Goal: Information Seeking & Learning: Learn about a topic

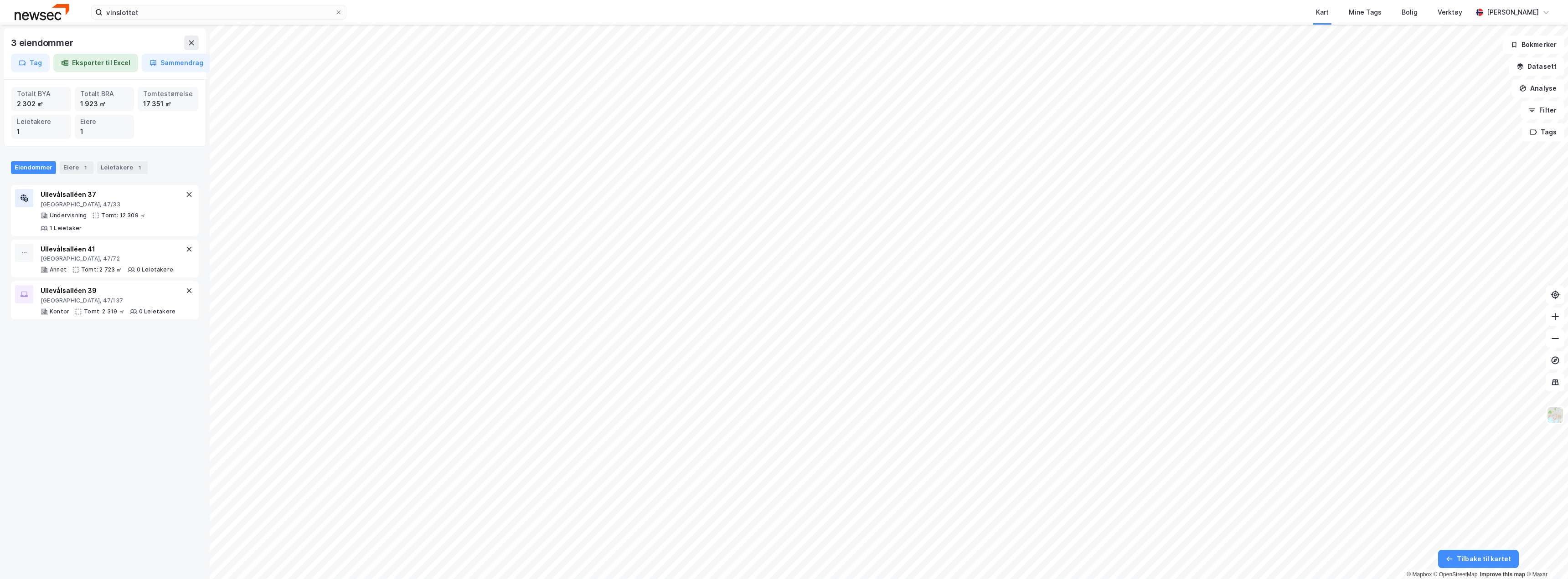
click at [181, 38] on div "3 eiendommer" at bounding box center [105, 43] width 188 height 15
click at [189, 42] on icon at bounding box center [192, 43] width 8 height 8
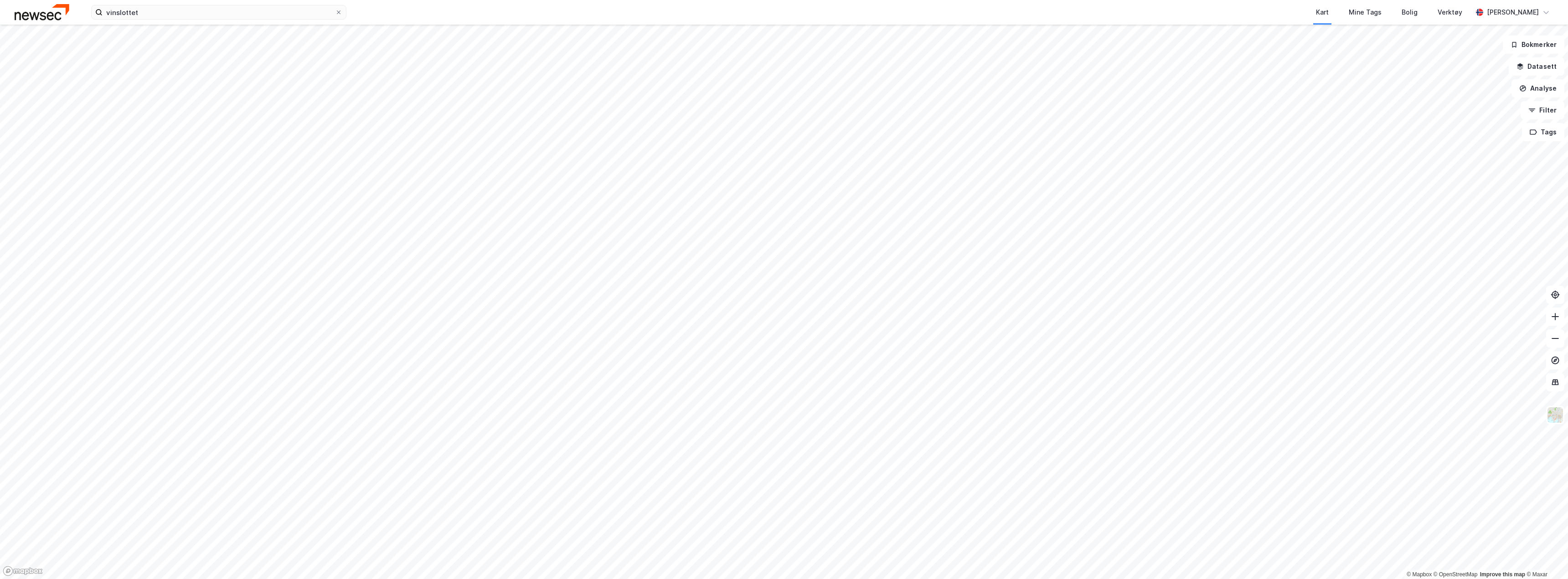
click at [368, 0] on html "vinslottet Kart Mine Tags [PERSON_NAME] Verktøy [PERSON_NAME] © Mapbox © OpenSt…" at bounding box center [784, 290] width 1568 height 579
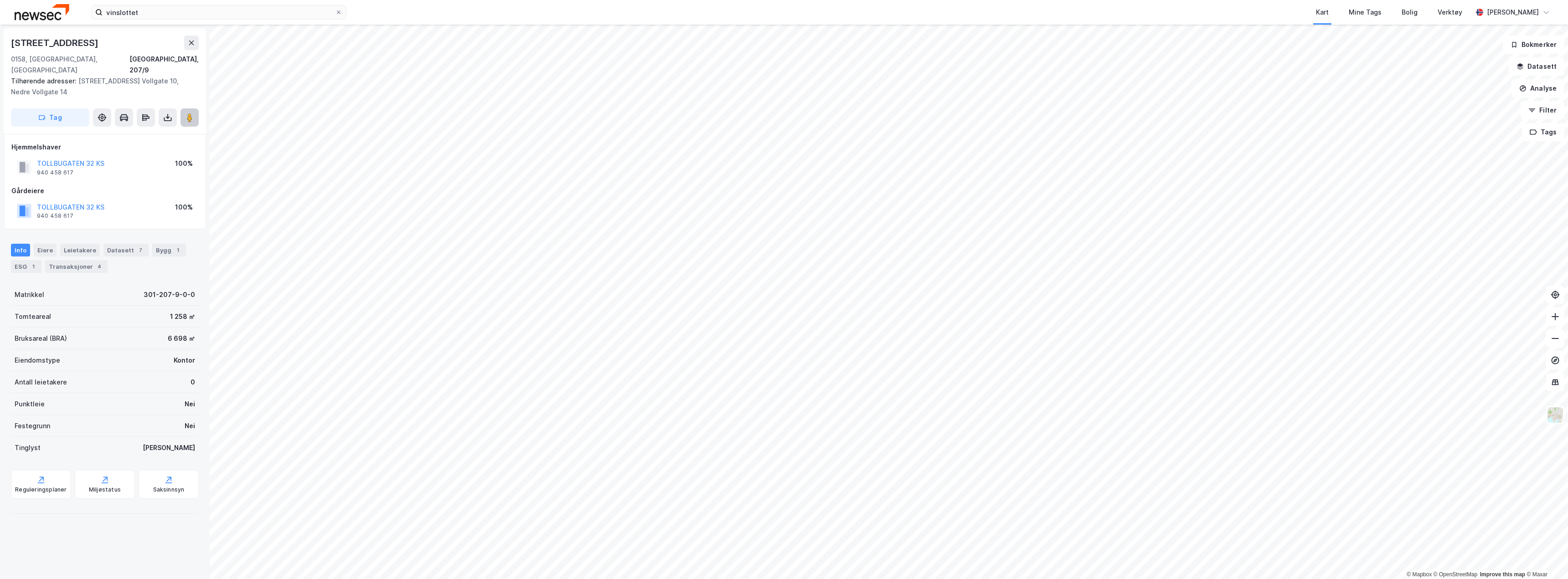
click at [194, 113] on icon at bounding box center [190, 117] width 9 height 9
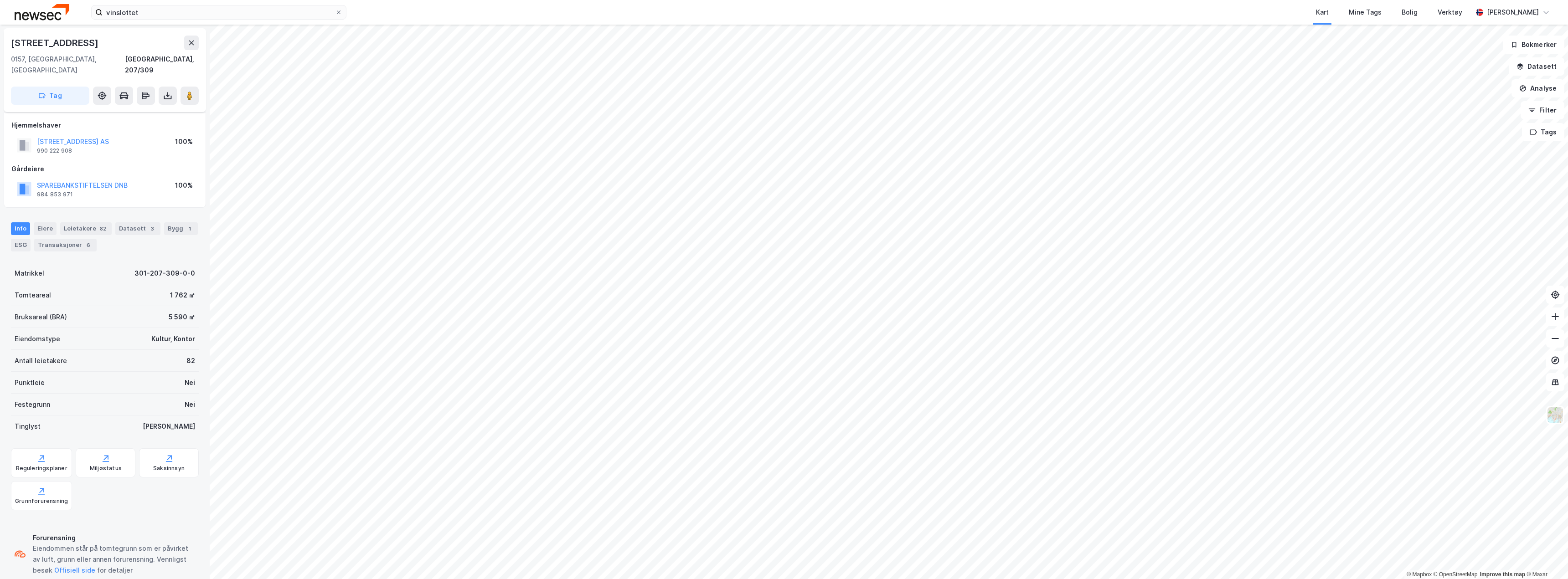
scroll to position [8, 0]
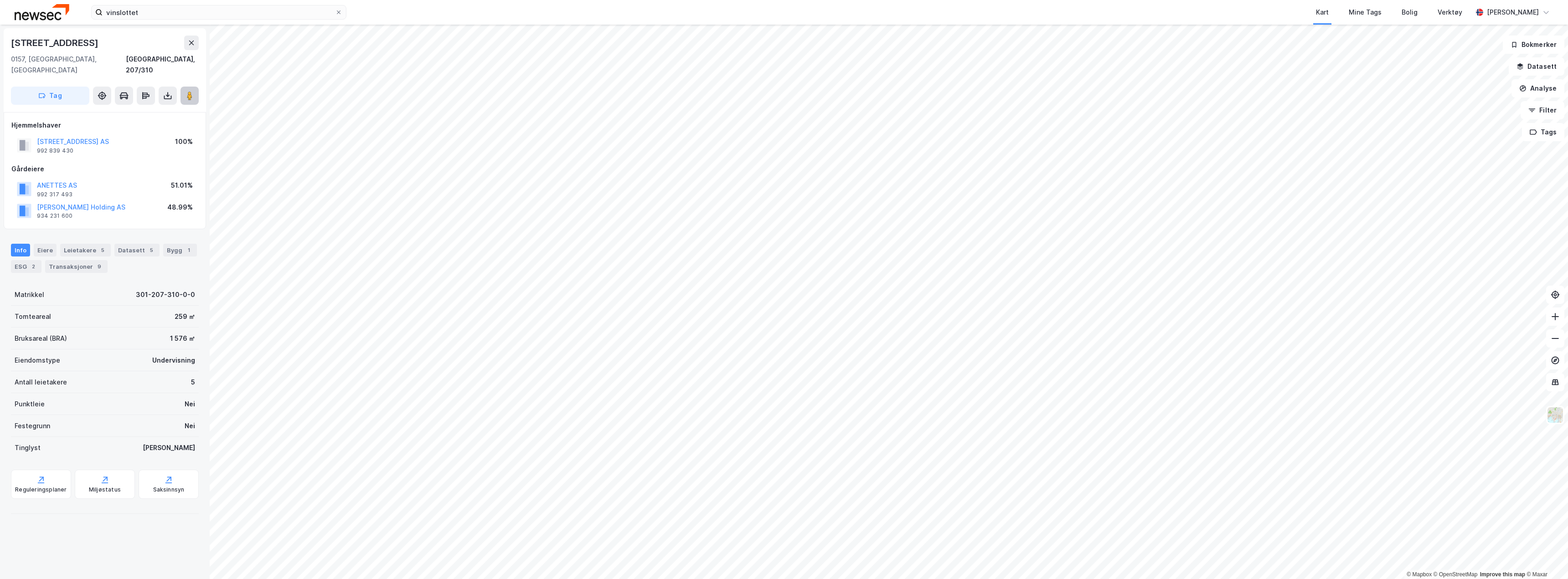
click at [187, 91] on image at bounding box center [190, 96] width 6 height 9
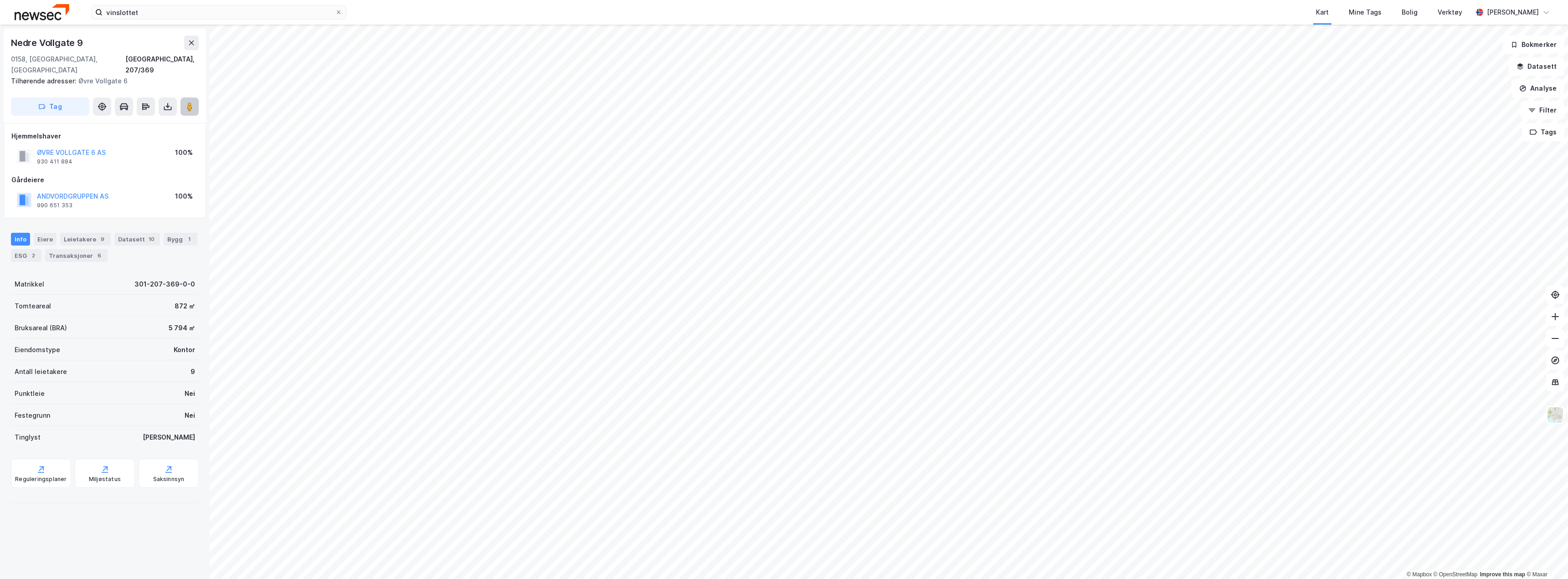
click at [187, 102] on image at bounding box center [190, 107] width 6 height 9
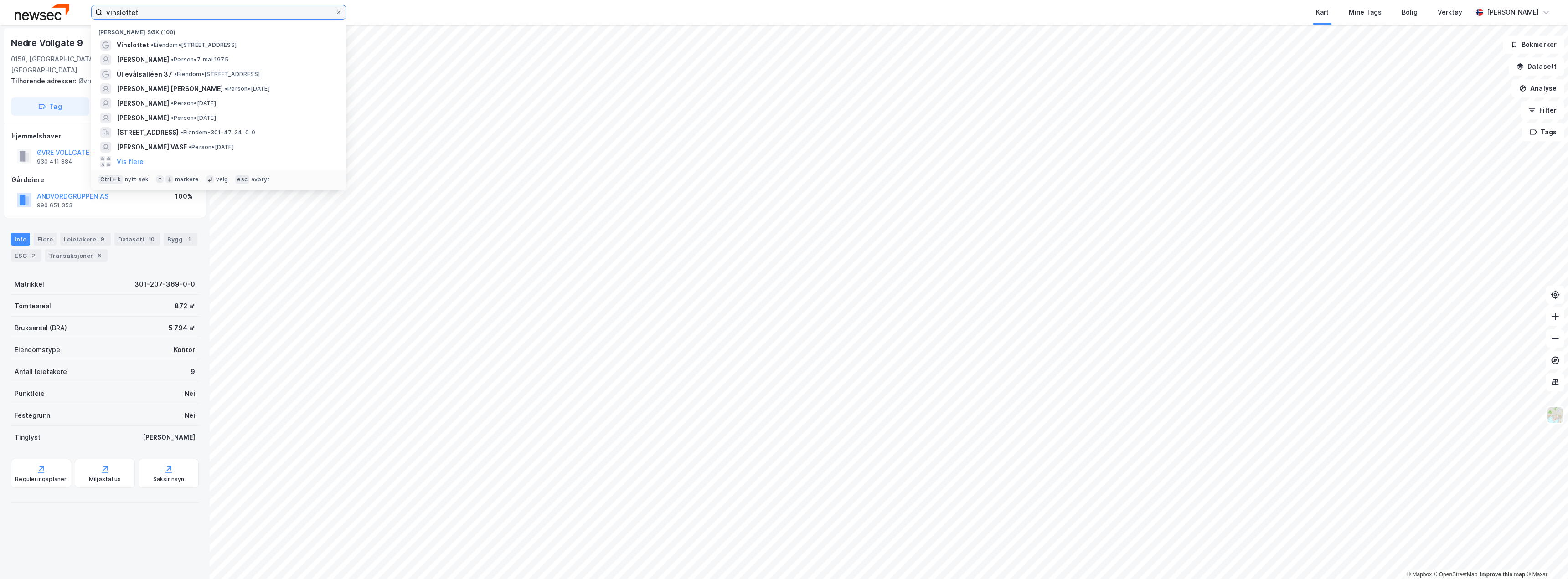
drag, startPoint x: 80, startPoint y: 12, endPoint x: 69, endPoint y: 10, distance: 11.2
click at [73, 11] on div "vinslottet Nylige søk (100) Vinslottet • Eiendom • [STREET_ADDRESS] [PERSON_NAM…" at bounding box center [784, 12] width 1568 height 24
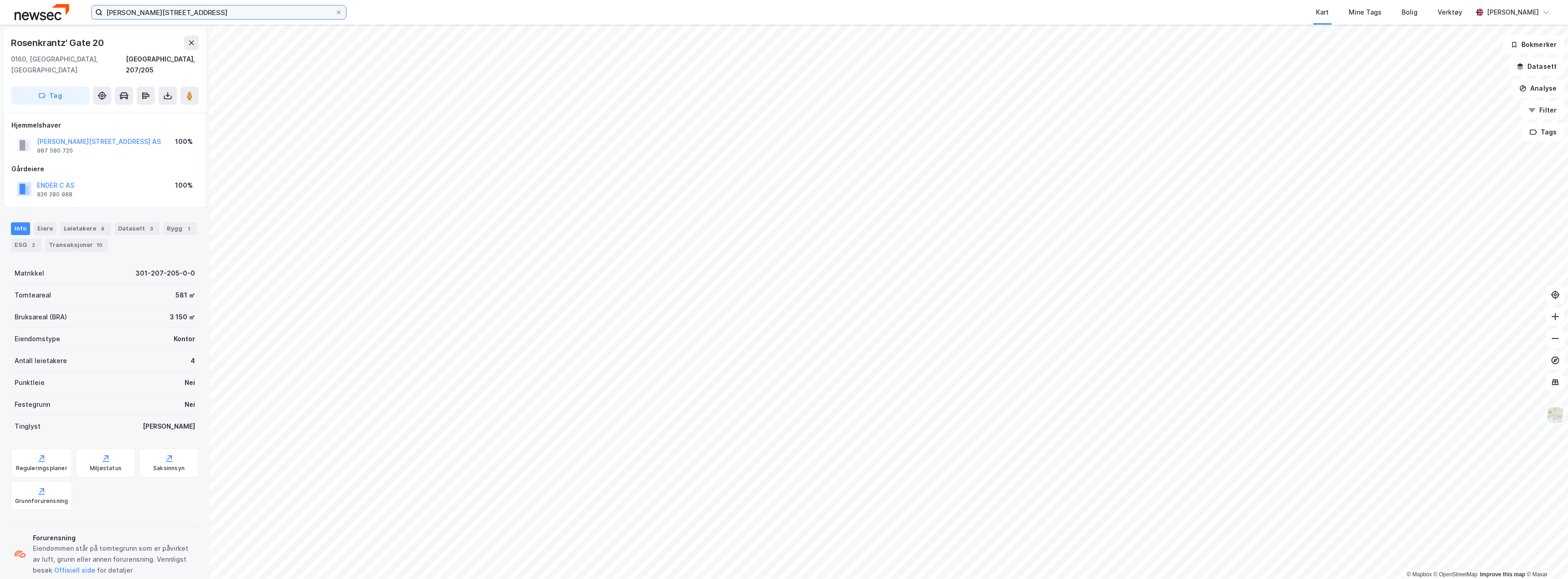
scroll to position [8, 0]
click at [196, 83] on button at bounding box center [189, 91] width 18 height 18
click at [82, 230] on div "Transaksjoner 10" at bounding box center [76, 237] width 63 height 13
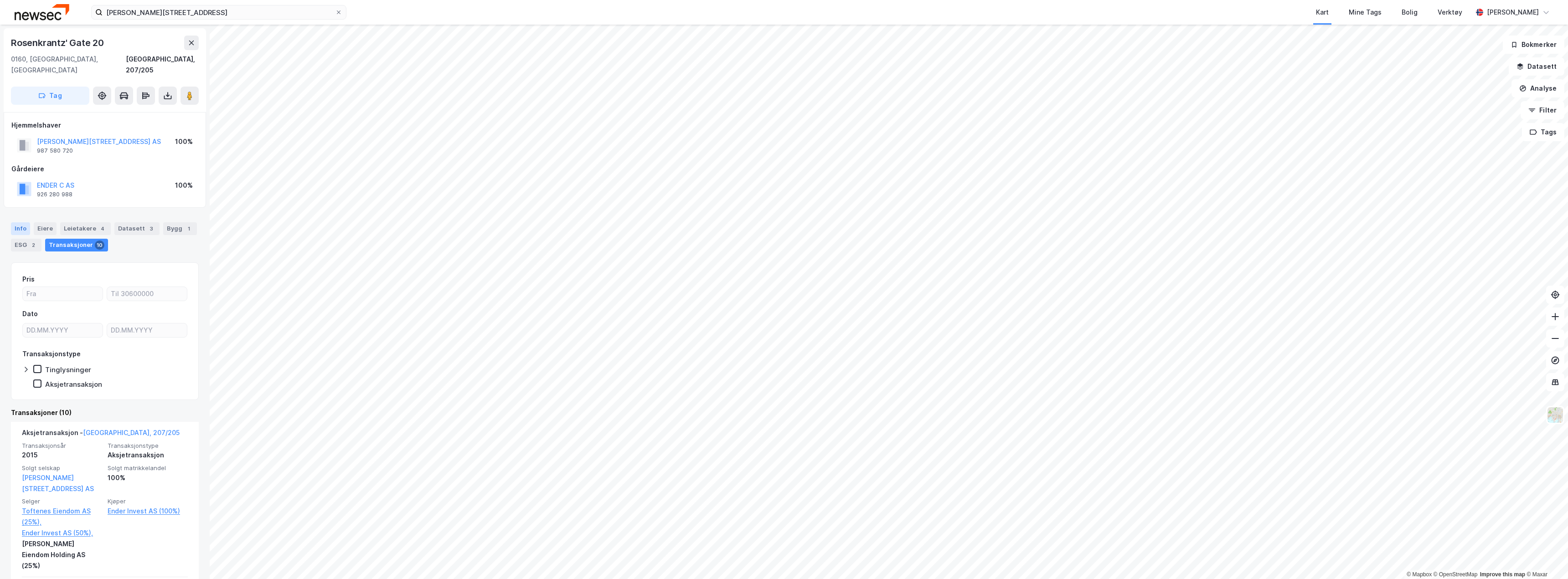
click at [18, 223] on div "Info" at bounding box center [21, 229] width 19 height 13
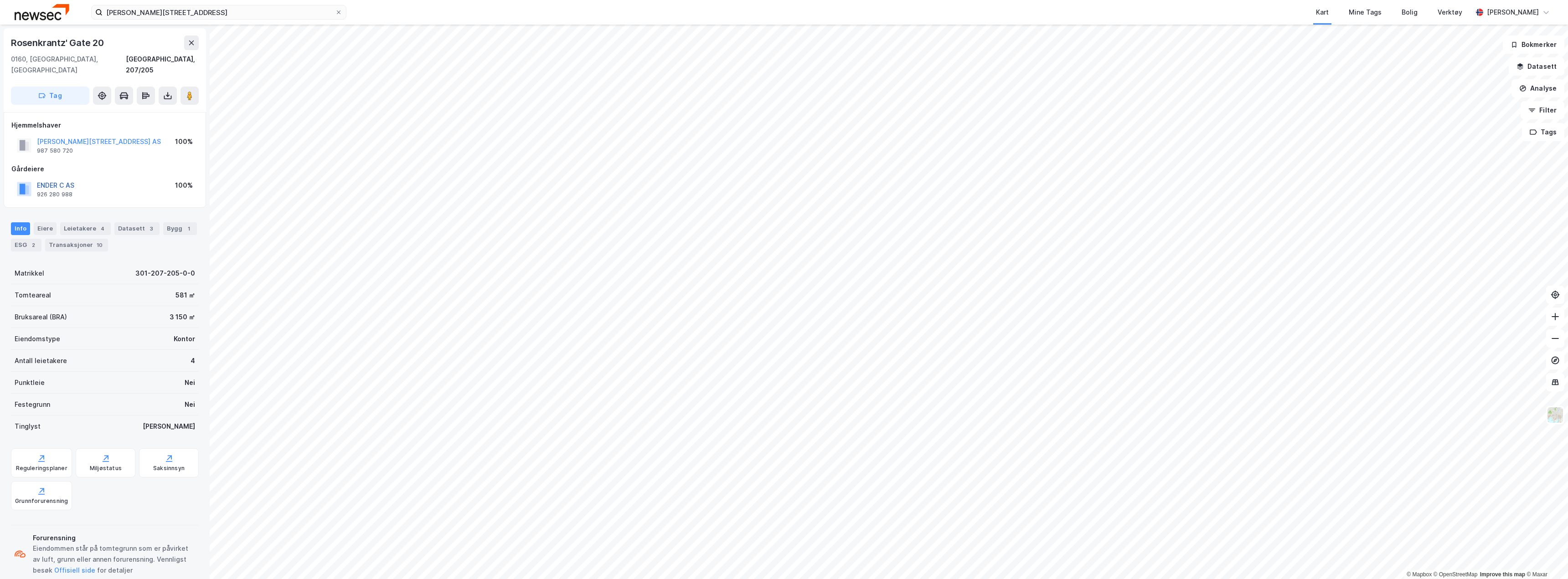
click at [0, 0] on button "ENDER C AS" at bounding box center [0, 0] width 0 height 0
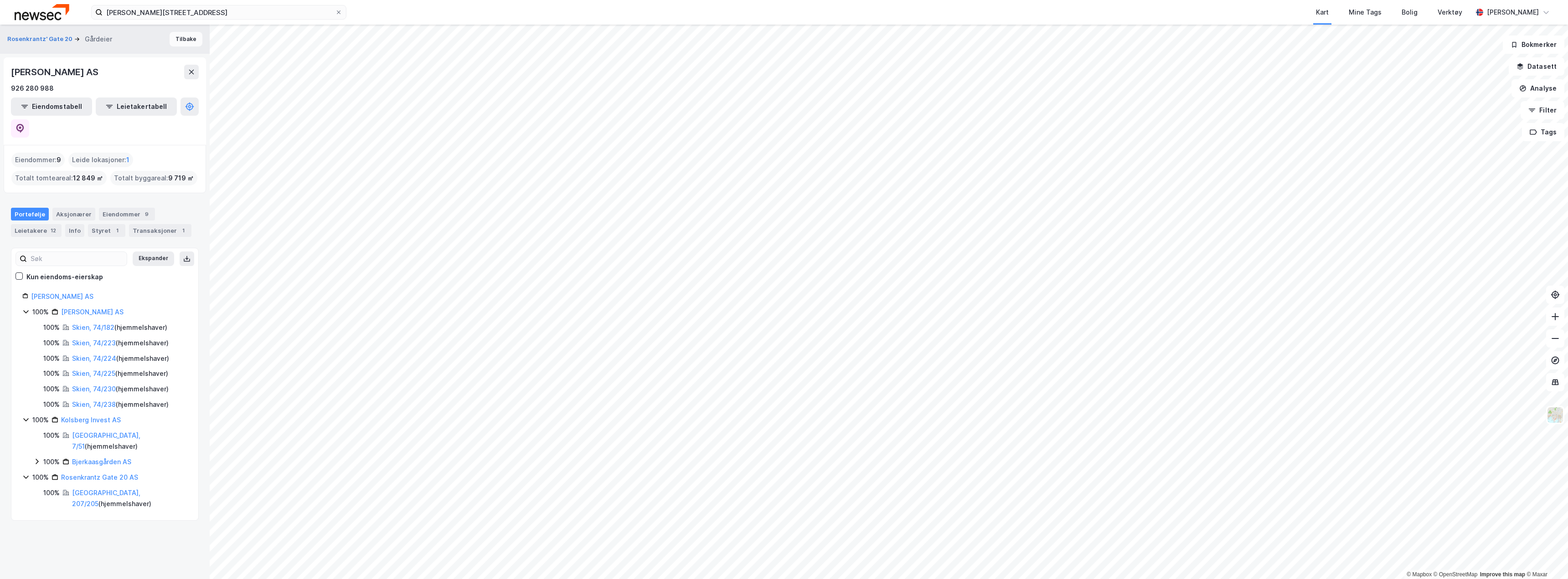
click at [180, 39] on button "Tilbake" at bounding box center [185, 39] width 33 height 15
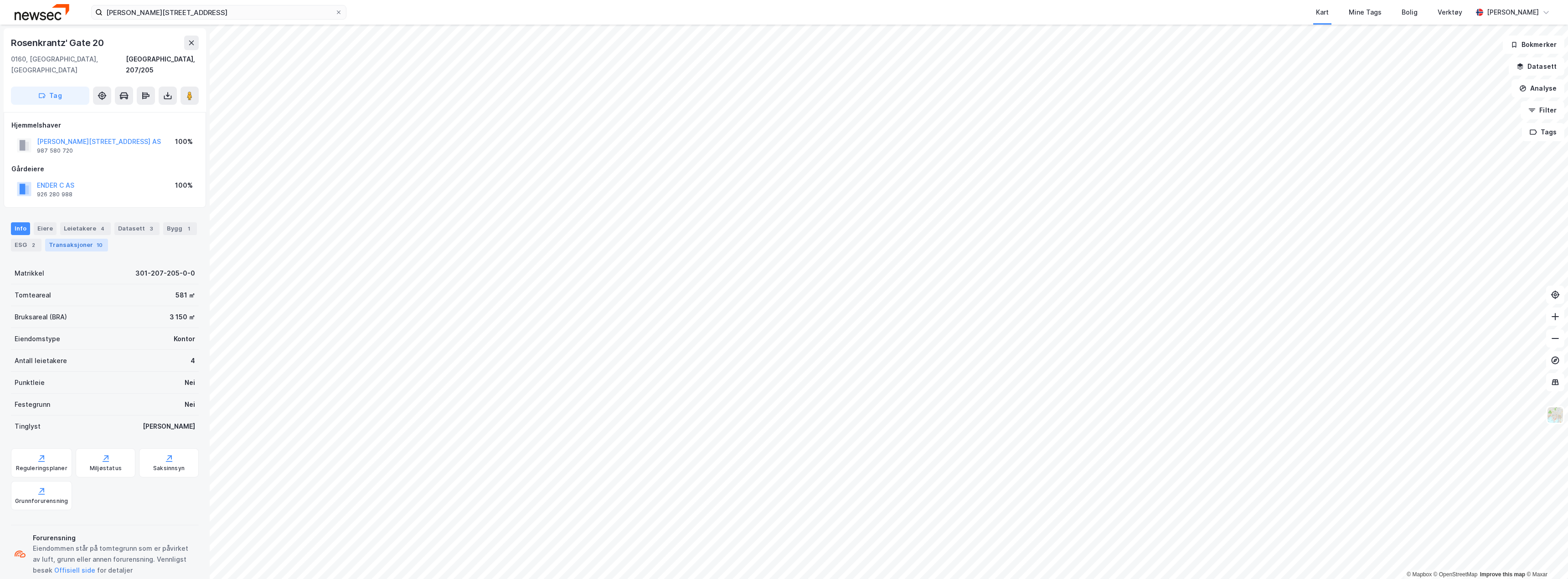
click at [68, 239] on div "Transaksjoner 10" at bounding box center [76, 245] width 63 height 13
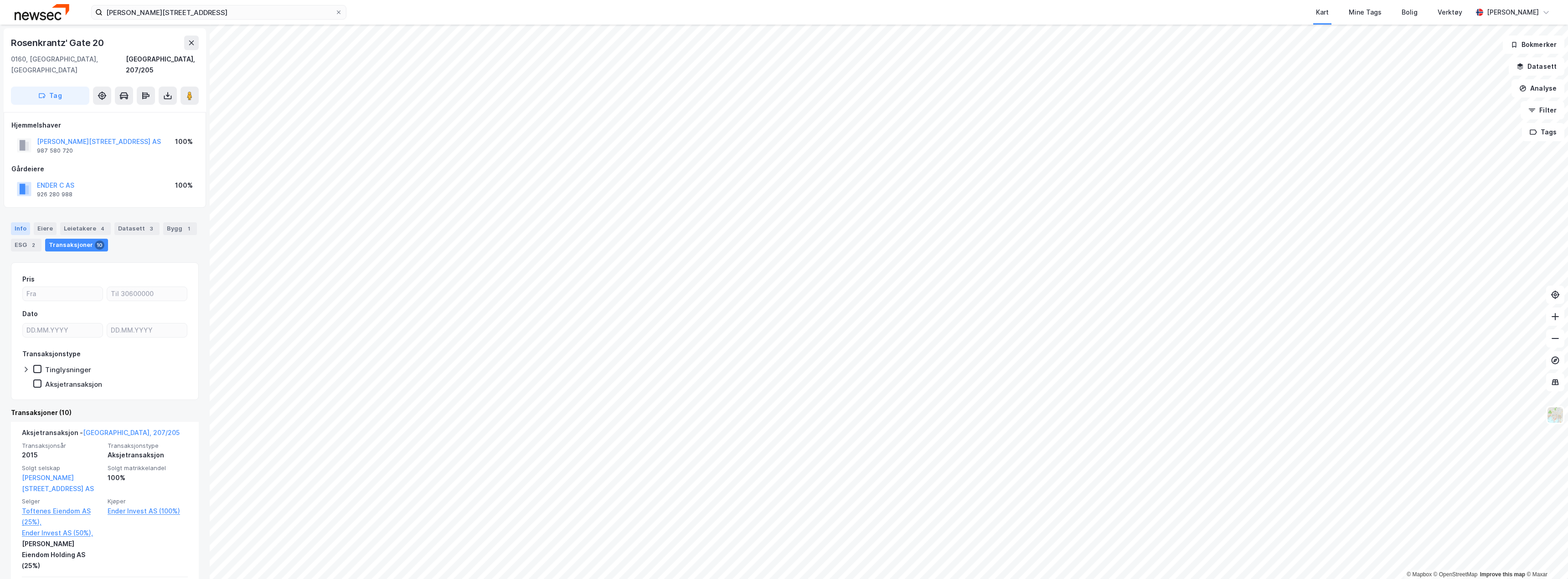
click at [16, 223] on div "Info" at bounding box center [21, 229] width 19 height 13
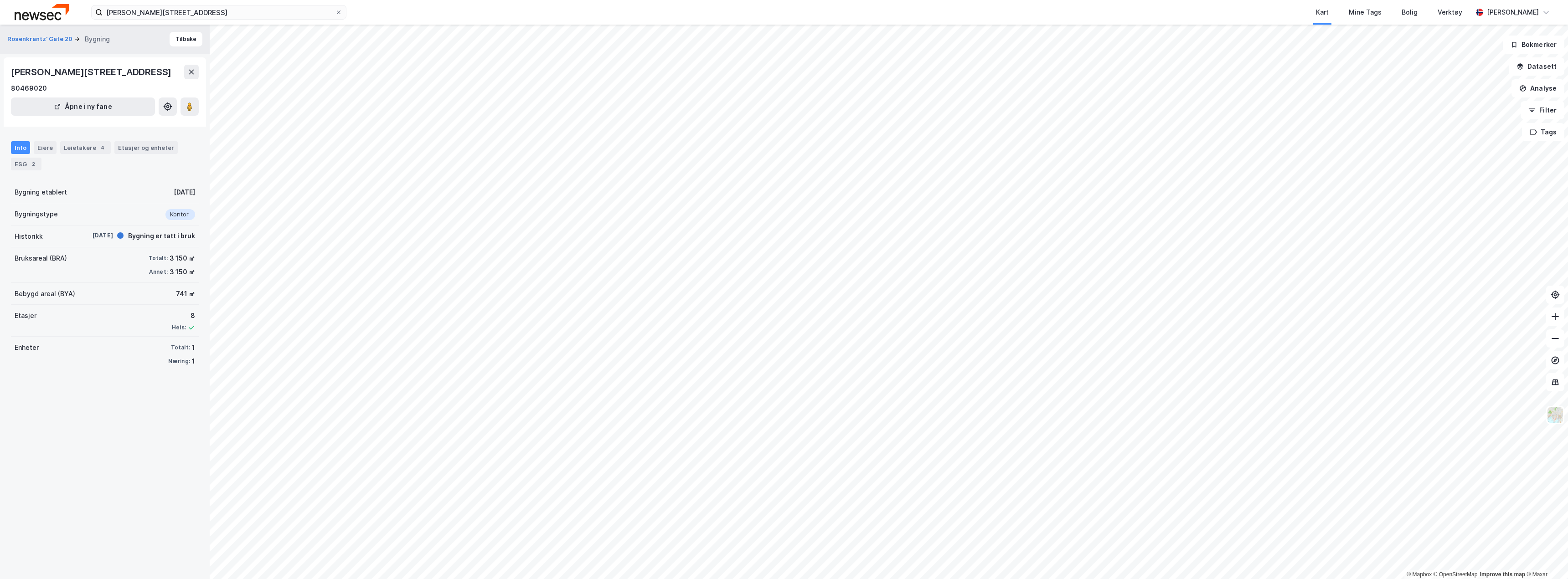
click at [54, 72] on div "[PERSON_NAME][STREET_ADDRESS]" at bounding box center [92, 72] width 163 height 15
click at [72, 68] on div "[PERSON_NAME][STREET_ADDRESS]" at bounding box center [92, 72] width 163 height 15
drag, startPoint x: 103, startPoint y: 70, endPoint x: 6, endPoint y: 80, distance: 97.5
click at [6, 80] on div "[PERSON_NAME][STREET_ADDRESS] 80469020 Åpne i ny fane" at bounding box center [104, 92] width 202 height 70
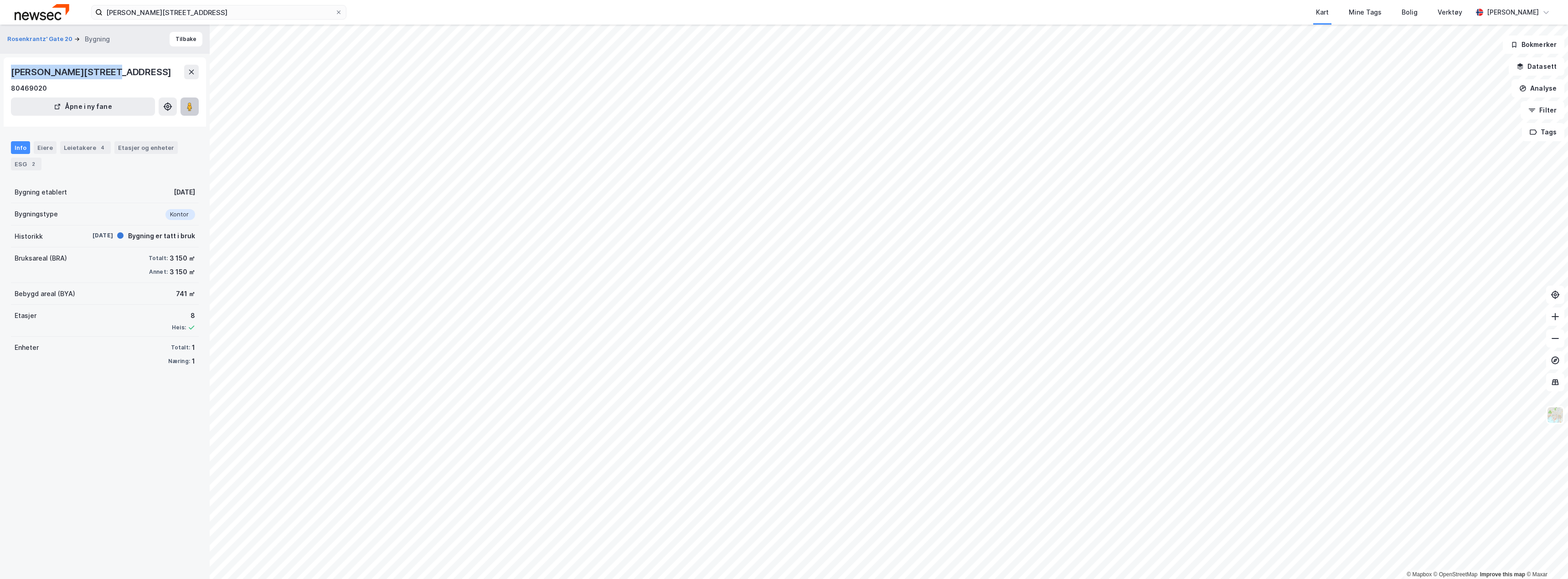
click at [187, 107] on image at bounding box center [190, 107] width 6 height 9
click at [180, 39] on button "Tilbake" at bounding box center [185, 39] width 33 height 15
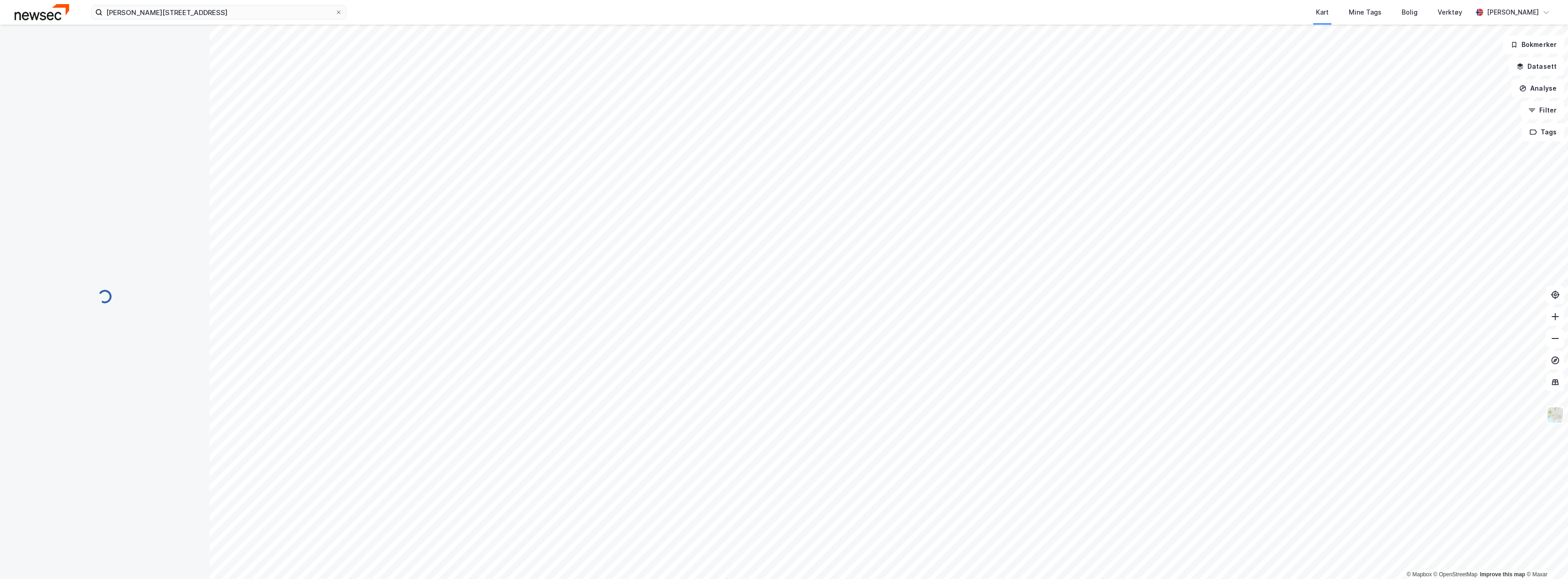
scroll to position [0, 0]
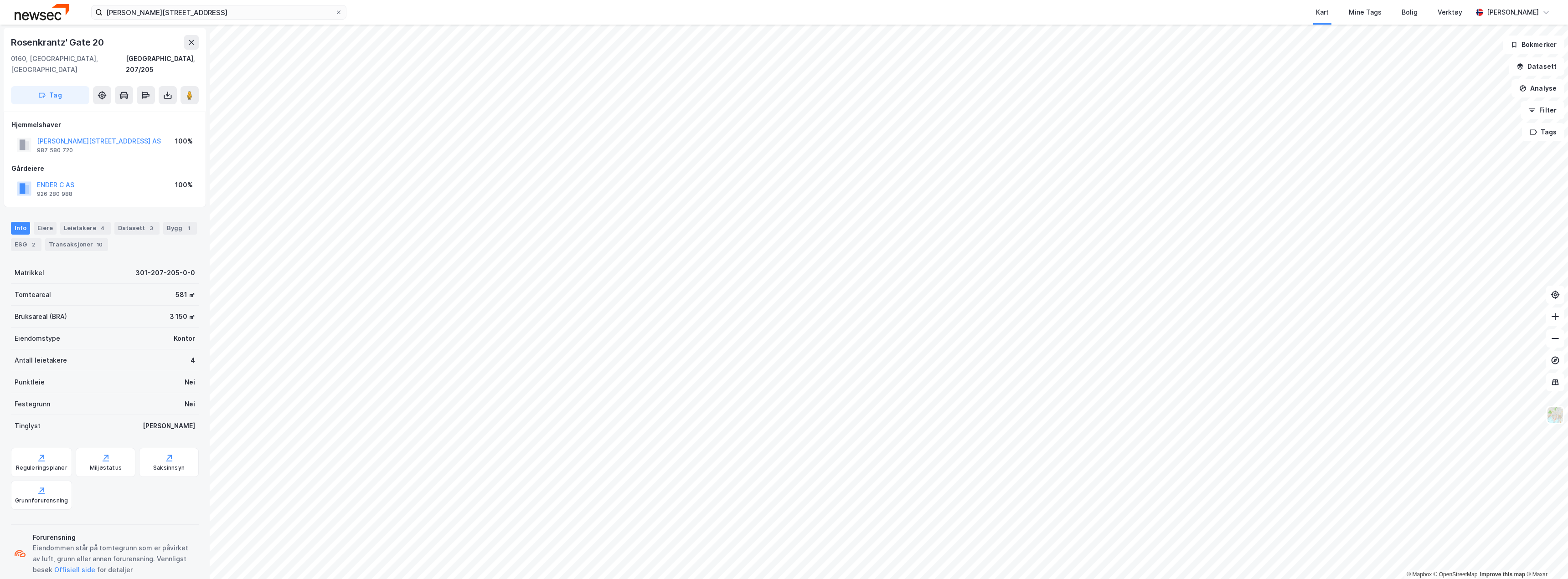
click at [88, 328] on div "Eiendomstype Kontor" at bounding box center [105, 338] width 188 height 22
drag, startPoint x: 58, startPoint y: 329, endPoint x: 13, endPoint y: 259, distance: 83.2
click at [13, 262] on div "Matrikkel 301-207-205-0-0 Tomteareal 581 ㎡ Bruksareal (BRA) 3 150 ㎡ Eiendomstyp…" at bounding box center [105, 350] width 188 height 175
click at [12, 263] on div "Matrikkel 301-207-205-0-0" at bounding box center [105, 273] width 188 height 22
drag, startPoint x: 13, startPoint y: 260, endPoint x: 196, endPoint y: 415, distance: 239.8
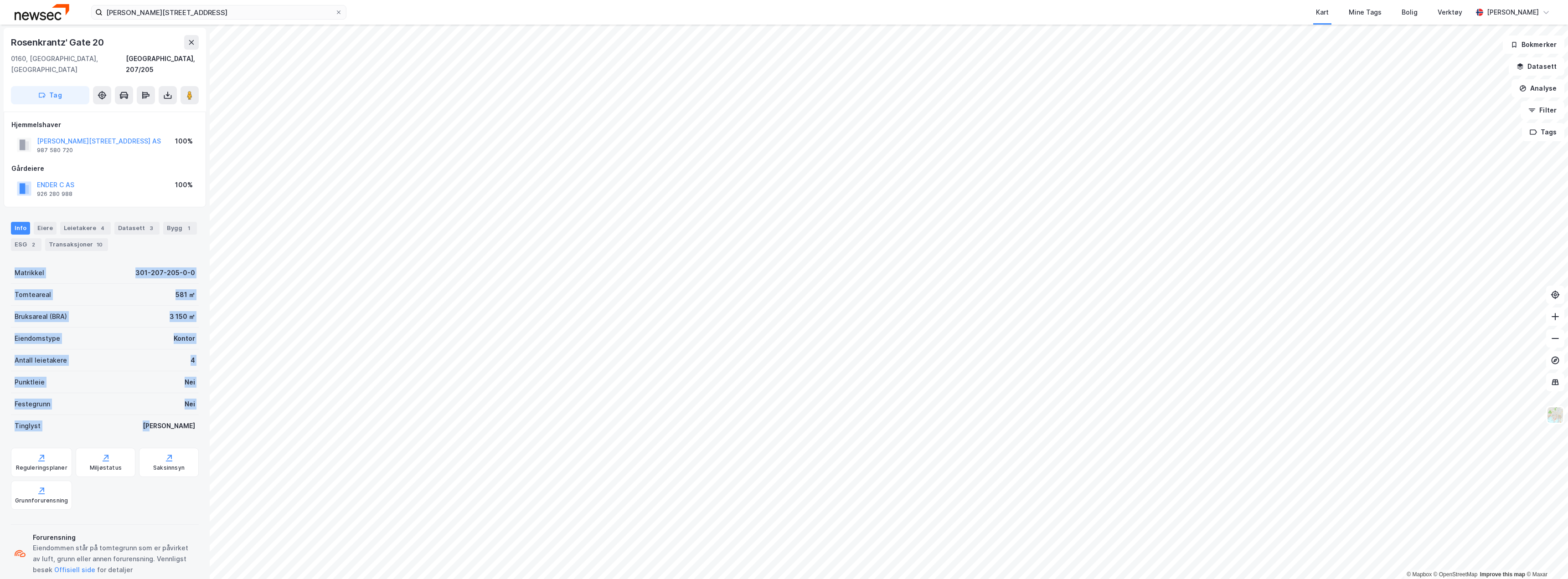
click at [197, 417] on div "[PERSON_NAME]' Gate 20 [GEOGRAPHIC_DATA], 207/205 Tag Hjemmelshaver [PERSON_NAM…" at bounding box center [104, 302] width 210 height 555
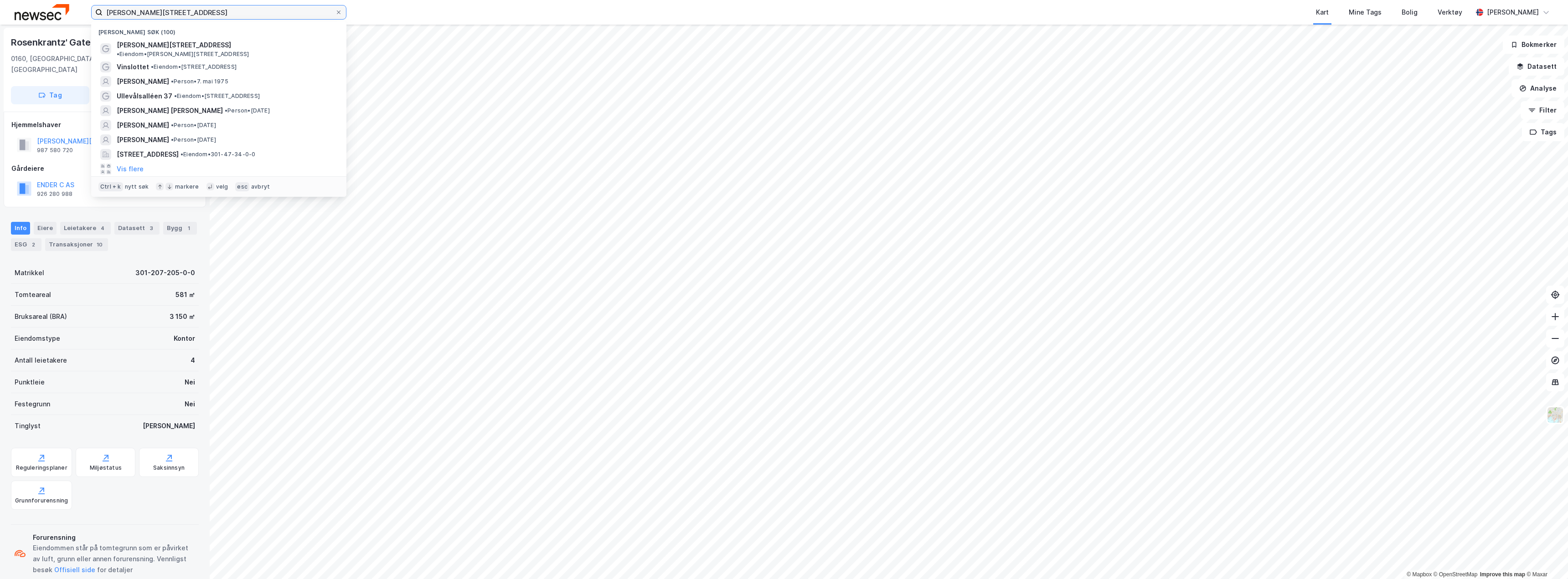
drag, startPoint x: 188, startPoint y: 10, endPoint x: 113, endPoint y: 4, distance: 75.2
click at [136, 6] on input "[PERSON_NAME][STREET_ADDRESS]" at bounding box center [218, 12] width 232 height 14
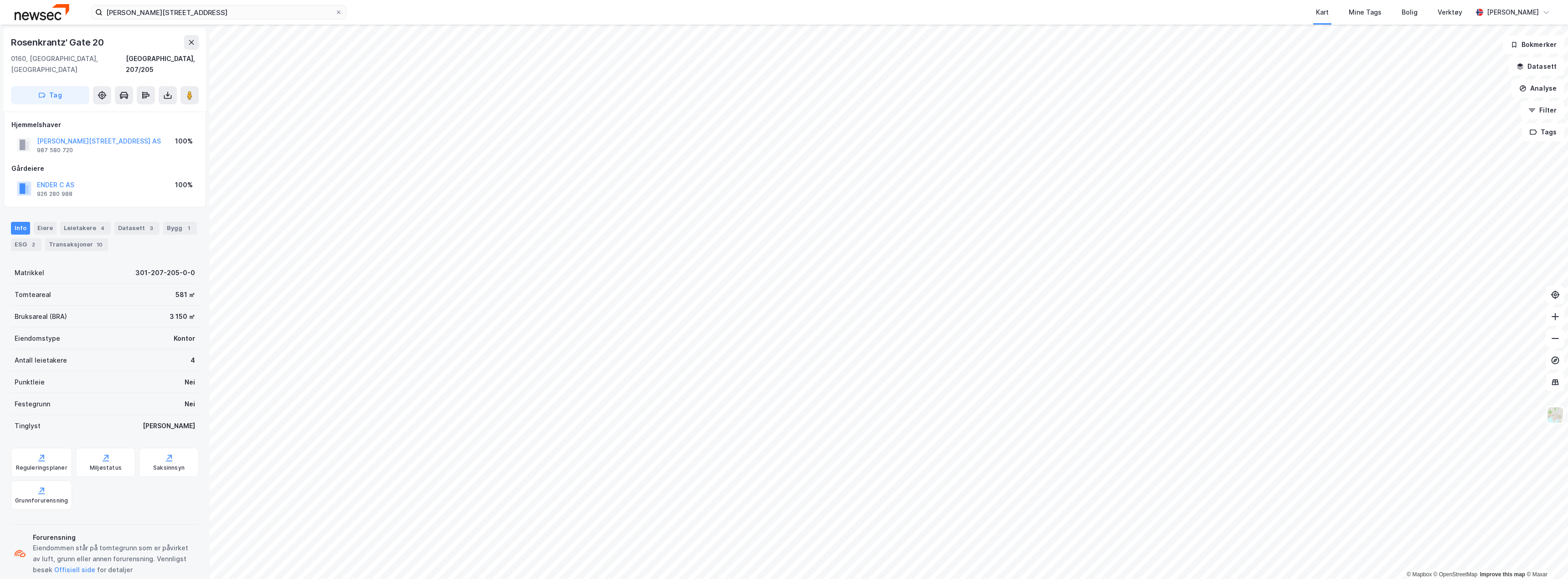
click at [42, 6] on img at bounding box center [42, 11] width 55 height 16
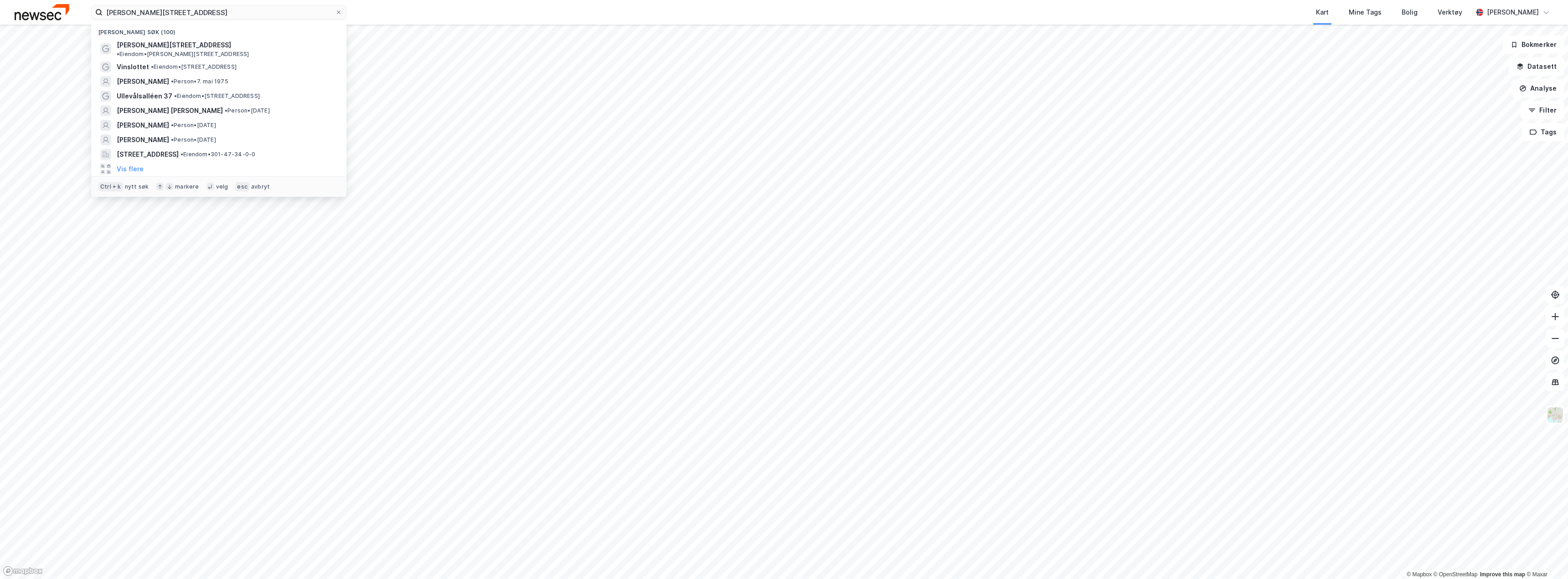
click at [186, 20] on div "[PERSON_NAME][STREET_ADDRESS] (100) [PERSON_NAME]' gate 20 • Eiendom • [STREET_…" at bounding box center [784, 12] width 1568 height 24
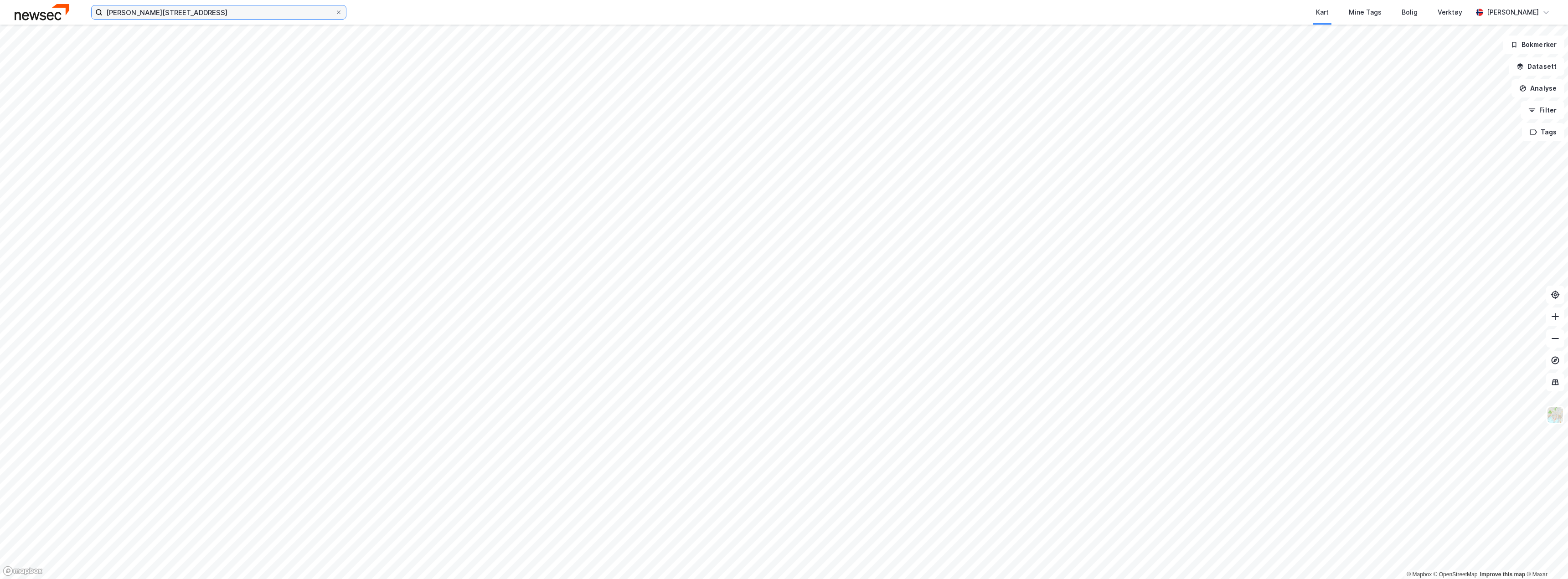
click at [186, 11] on input "[PERSON_NAME][STREET_ADDRESS]" at bounding box center [218, 12] width 232 height 14
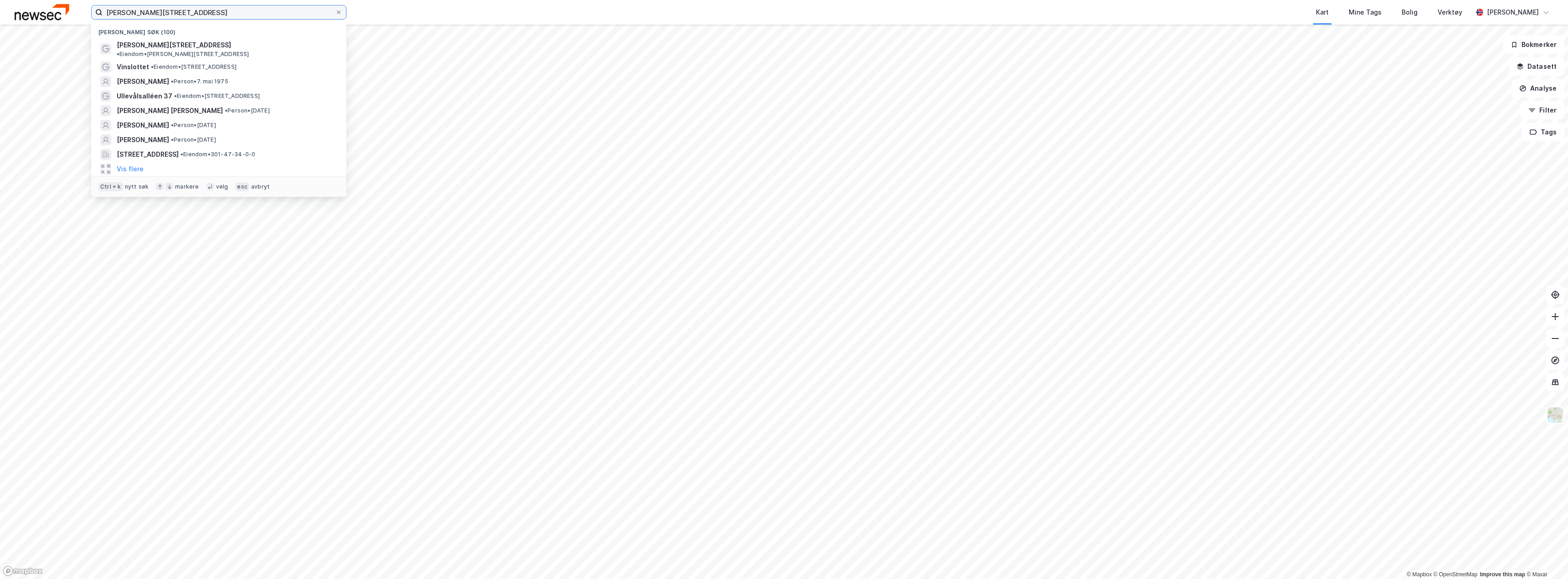
click at [186, 11] on input "[PERSON_NAME][STREET_ADDRESS]" at bounding box center [218, 12] width 232 height 14
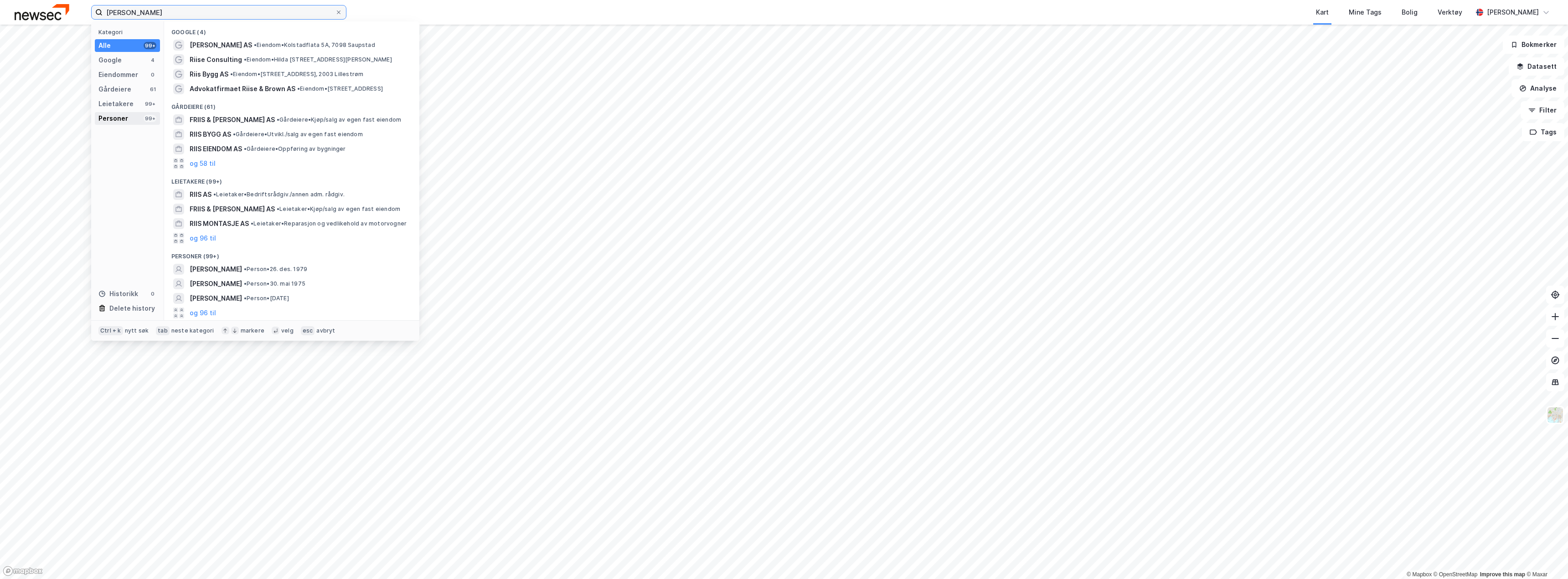
type input "[PERSON_NAME]"
click at [129, 113] on div "Personer 99+" at bounding box center [127, 118] width 65 height 13
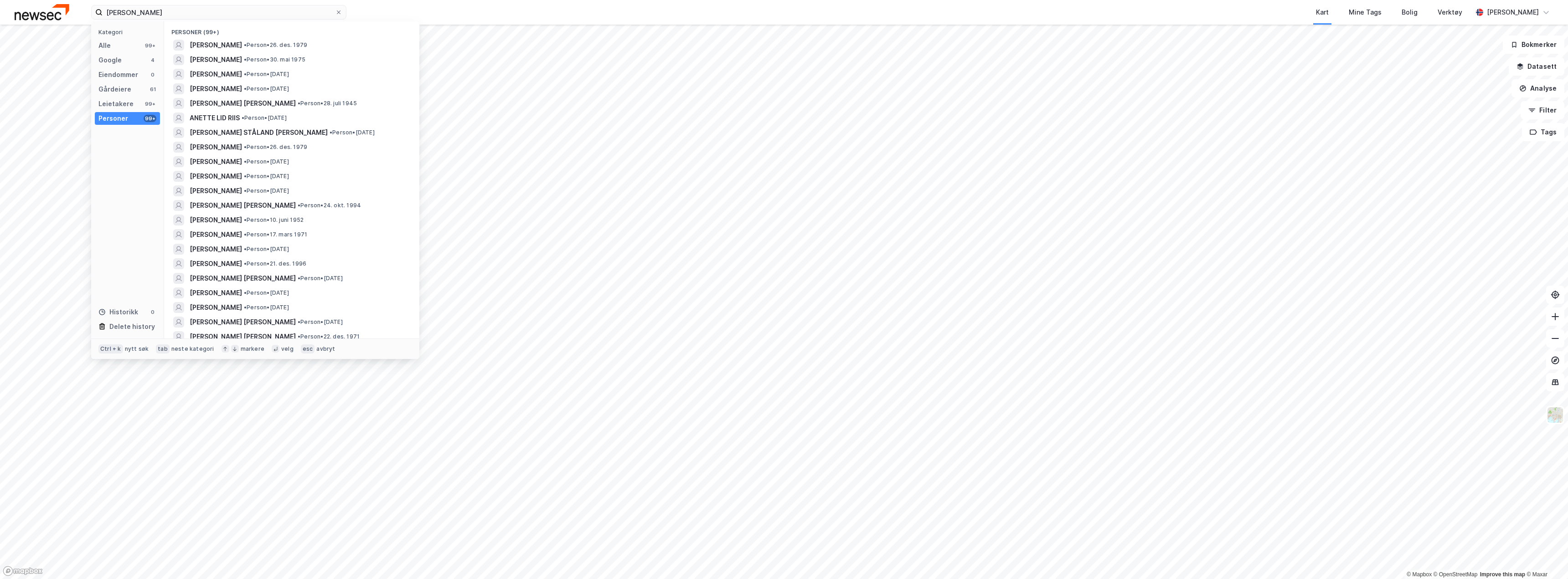
click at [56, 11] on img at bounding box center [42, 11] width 55 height 16
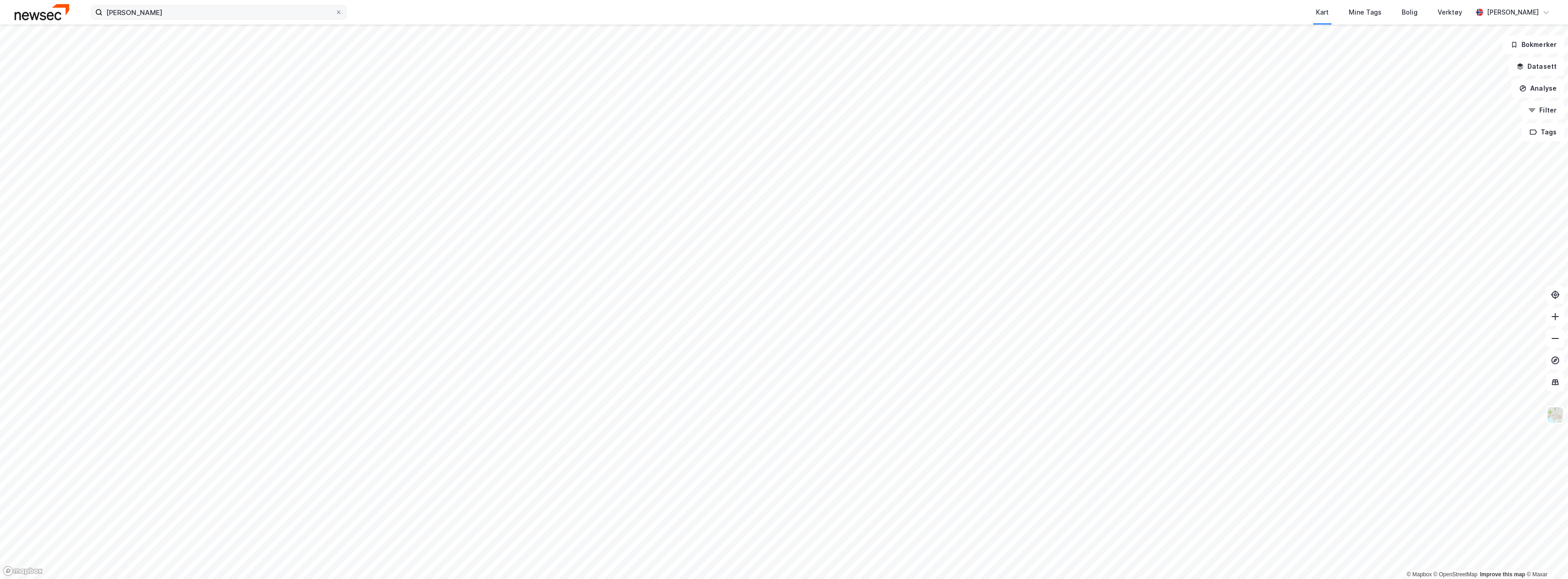
click at [339, 12] on icon at bounding box center [338, 12] width 6 height 6
click at [335, 12] on input "[PERSON_NAME]" at bounding box center [218, 12] width 232 height 14
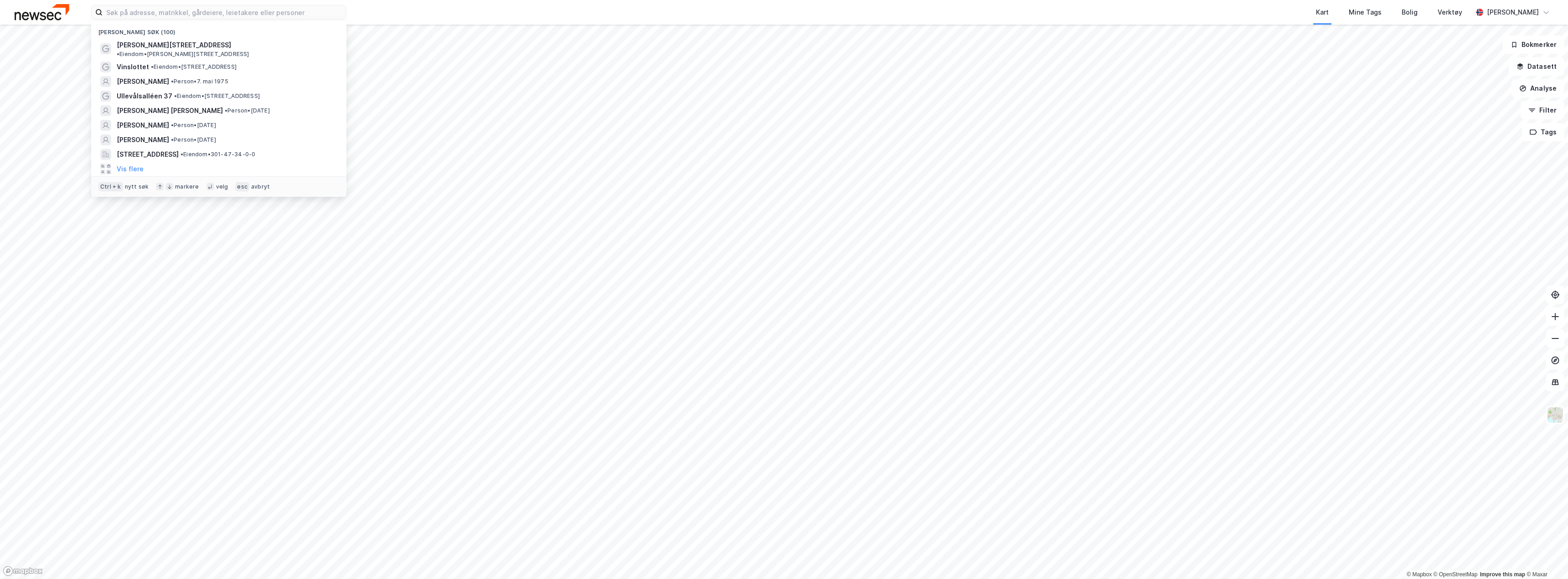
click at [42, 13] on img at bounding box center [42, 11] width 55 height 16
click at [156, 9] on input at bounding box center [224, 12] width 243 height 14
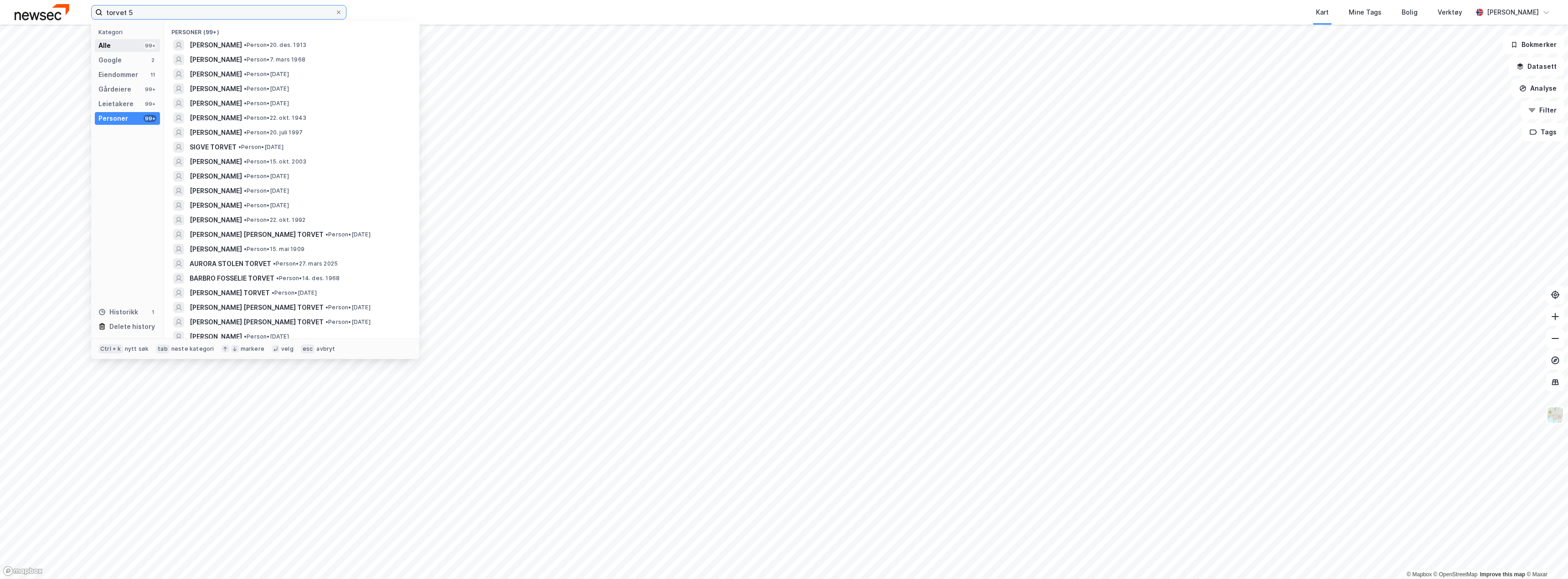
type input "torvet 5"
click at [131, 46] on div "Alle 99+" at bounding box center [127, 46] width 65 height 13
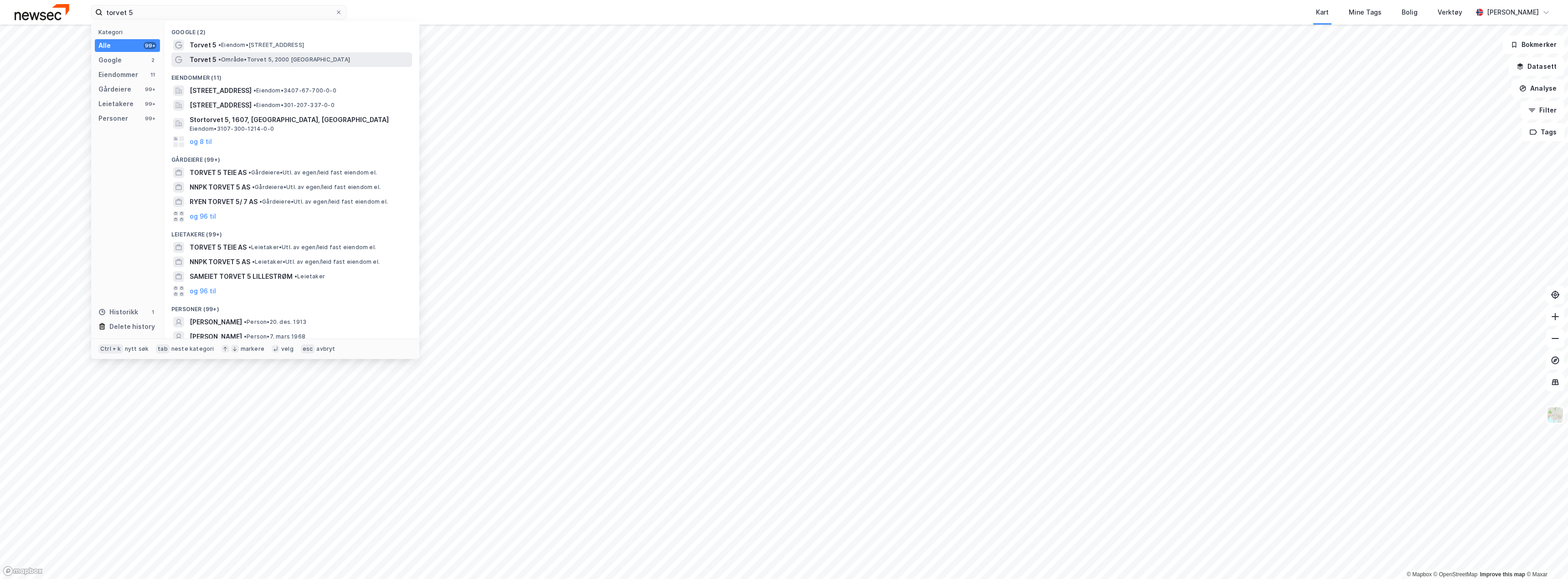
click at [255, 58] on span "• Område • Torvet 5, 2000 Lillestrøm" at bounding box center [284, 60] width 132 height 8
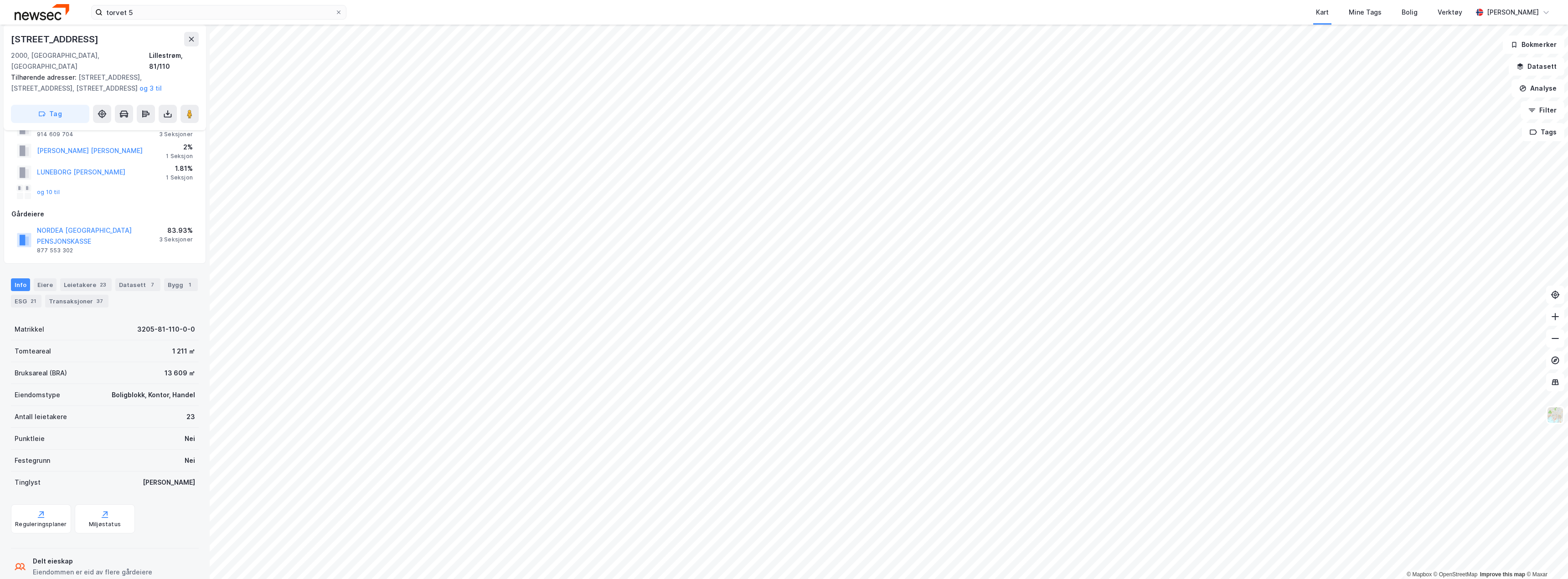
scroll to position [74, 0]
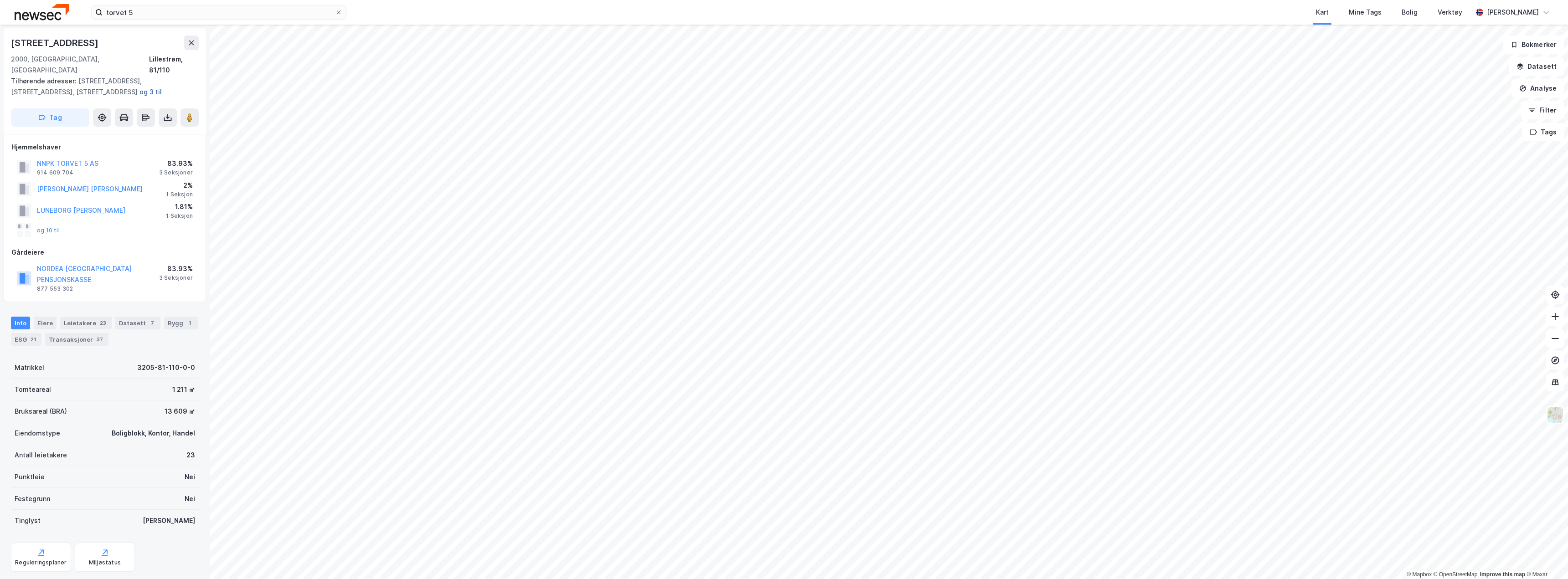
click at [0, 0] on button "og 3 til" at bounding box center [0, 0] width 0 height 0
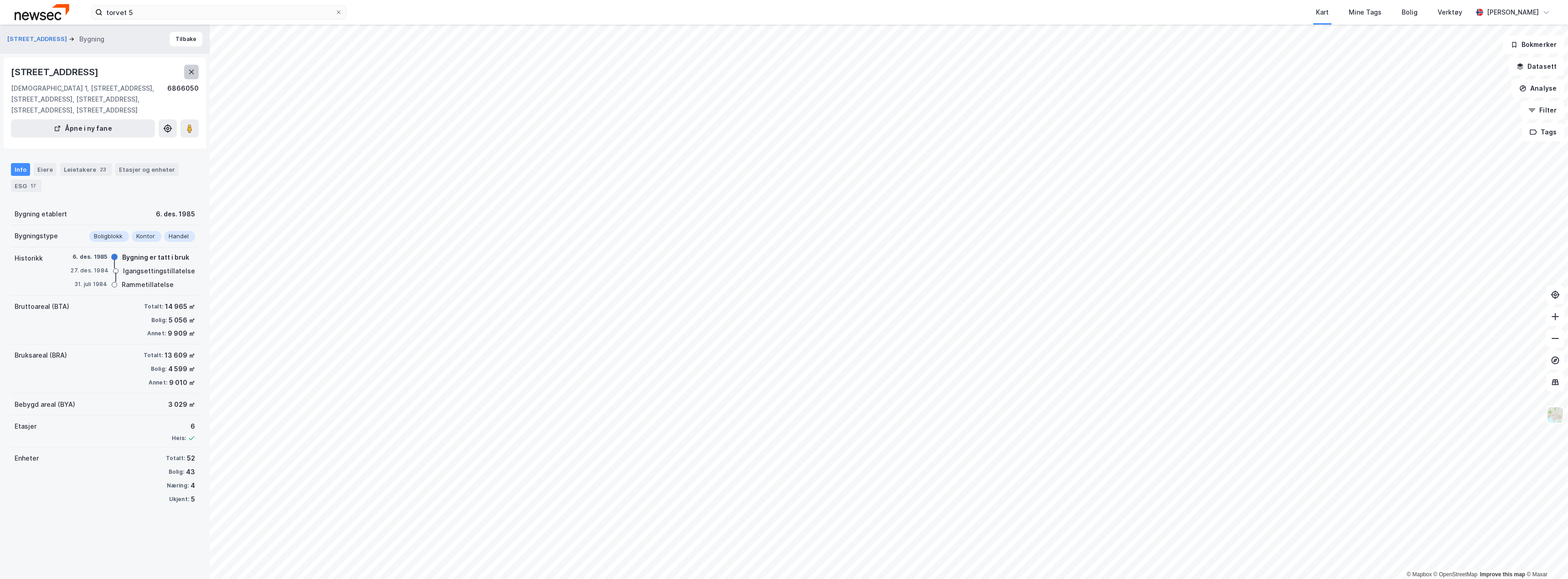
click at [188, 74] on icon at bounding box center [192, 72] width 8 height 8
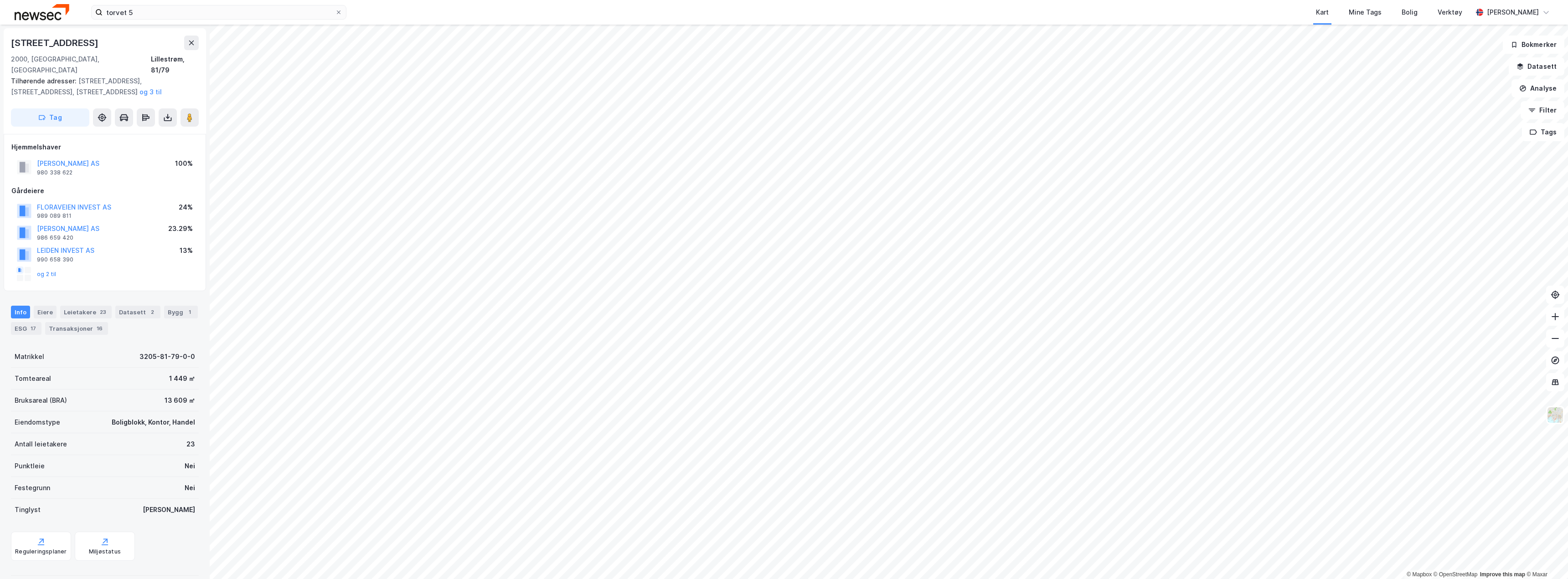
scroll to position [0, 0]
